Goal: Task Accomplishment & Management: Use online tool/utility

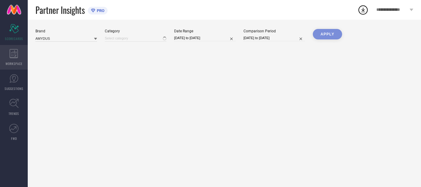
type input "All"
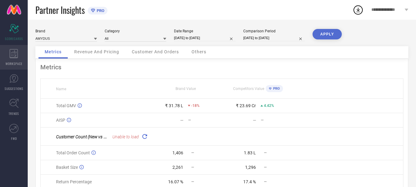
click at [14, 51] on icon at bounding box center [14, 53] width 8 height 9
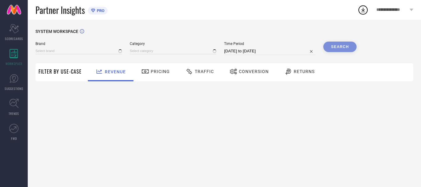
click at [205, 77] on div "Traffic" at bounding box center [199, 71] width 31 height 10
click at [265, 49] on input "[DATE] to [DATE]" at bounding box center [269, 50] width 91 height 7
select select "8"
select select "2025"
select select "9"
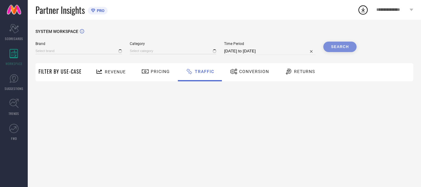
select select "2025"
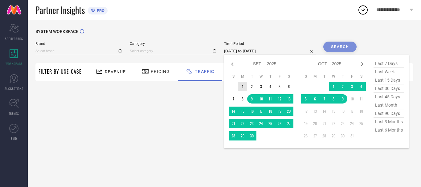
click at [246, 84] on td "1" at bounding box center [242, 86] width 9 height 9
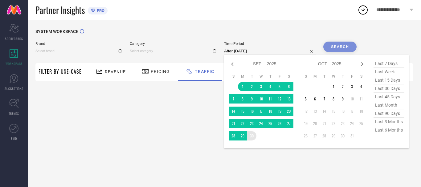
type input "[DATE] to [DATE]"
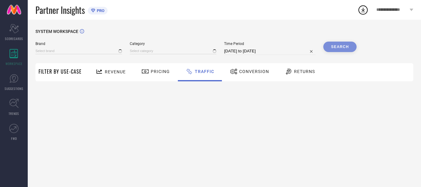
click at [345, 48] on div "Search" at bounding box center [339, 47] width 33 height 10
click at [167, 51] on input at bounding box center [173, 51] width 87 height 6
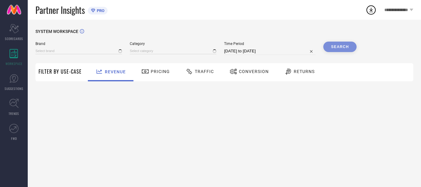
type input "AMYDUS"
type input "All"
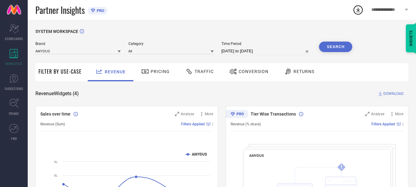
click at [278, 51] on input "[DATE] to [DATE]" at bounding box center [266, 50] width 90 height 7
select select "8"
select select "2025"
select select "9"
select select "2025"
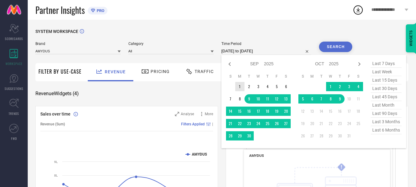
click at [241, 87] on td "1" at bounding box center [239, 86] width 9 height 9
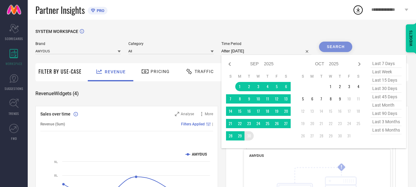
type input "[DATE] to [DATE]"
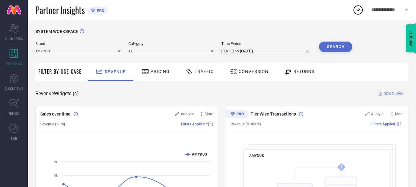
click at [338, 47] on button "Search" at bounding box center [335, 47] width 33 height 10
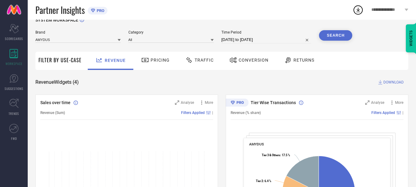
scroll to position [10, 0]
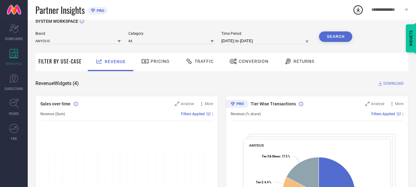
click at [195, 60] on span "Traffic" at bounding box center [204, 61] width 19 height 5
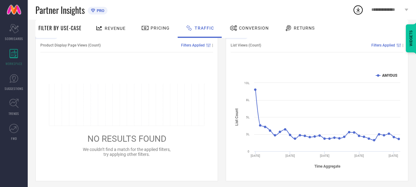
scroll to position [0, 0]
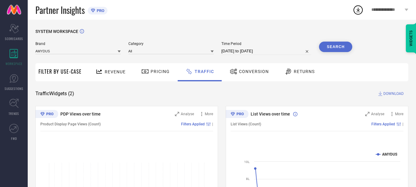
click at [267, 50] on input "[DATE] to [DATE]" at bounding box center [266, 50] width 90 height 7
select select "8"
select select "2025"
select select "9"
select select "2025"
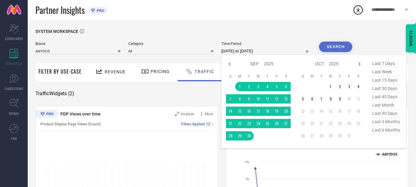
click at [299, 29] on div "SYSTEM WORKSPACE" at bounding box center [221, 35] width 373 height 13
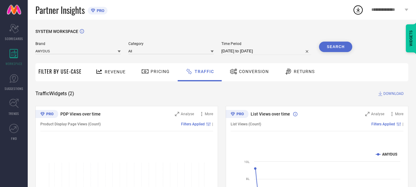
click at [392, 95] on span "DOWNLOAD" at bounding box center [394, 94] width 20 height 6
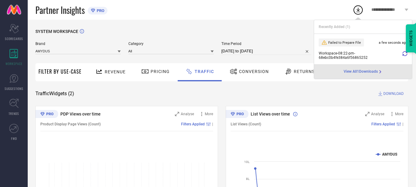
click at [407, 56] on icon at bounding box center [405, 53] width 5 height 5
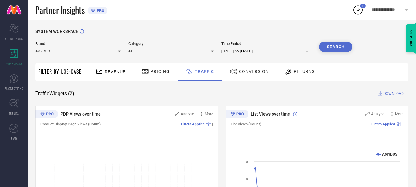
click at [355, 10] on icon at bounding box center [358, 9] width 11 height 11
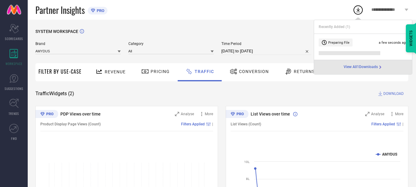
click at [274, 30] on div "SYSTEM WORKSPACE" at bounding box center [221, 35] width 373 height 13
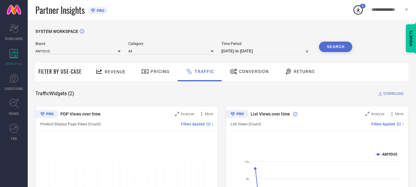
click at [357, 10] on icon at bounding box center [358, 10] width 4 height 5
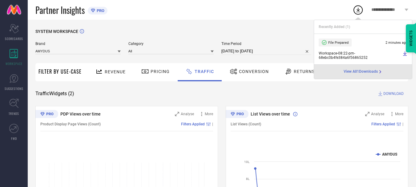
click at [401, 54] on div "Workspace - 08:22-pm - 68ebc0b4fe384a6f56865252" at bounding box center [363, 55] width 89 height 9
click at [405, 55] on icon at bounding box center [405, 53] width 5 height 5
